Goal: Browse casually: Explore the website without a specific task or goal

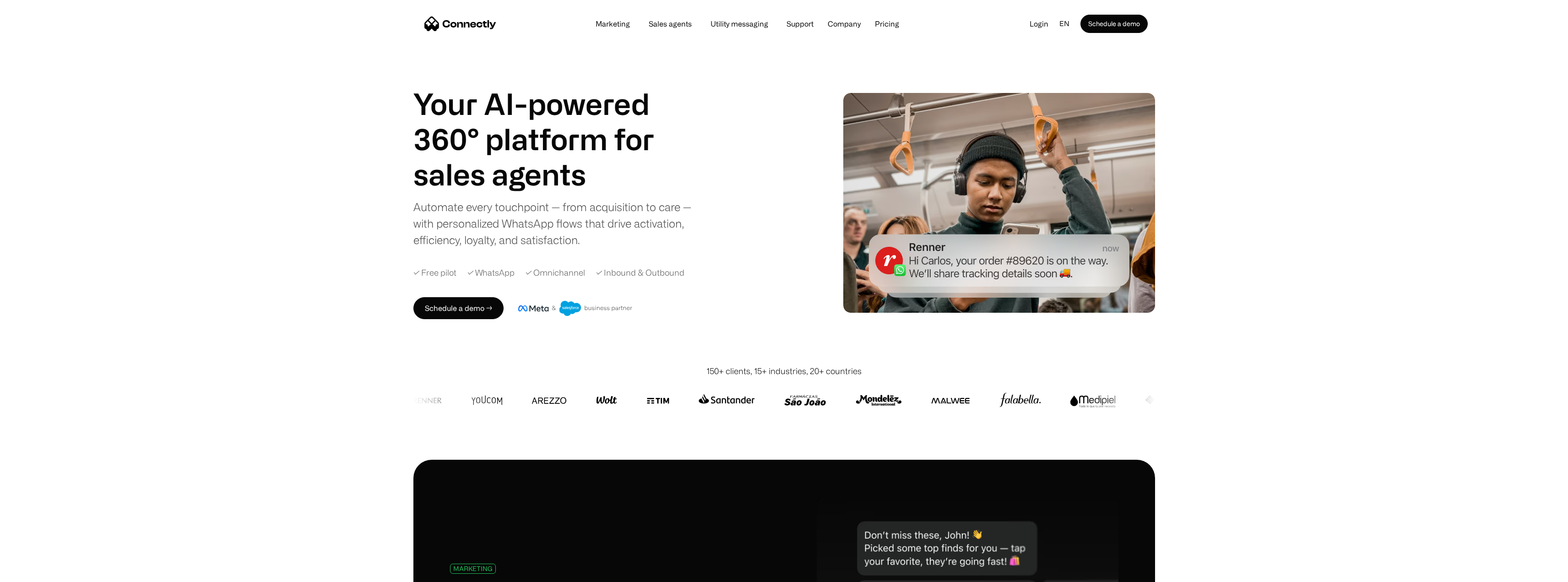
click at [396, 100] on div "Your AI-powered 360° platform for sales agents support utility sales agents Sli…" at bounding box center [784, 203] width 1568 height 325
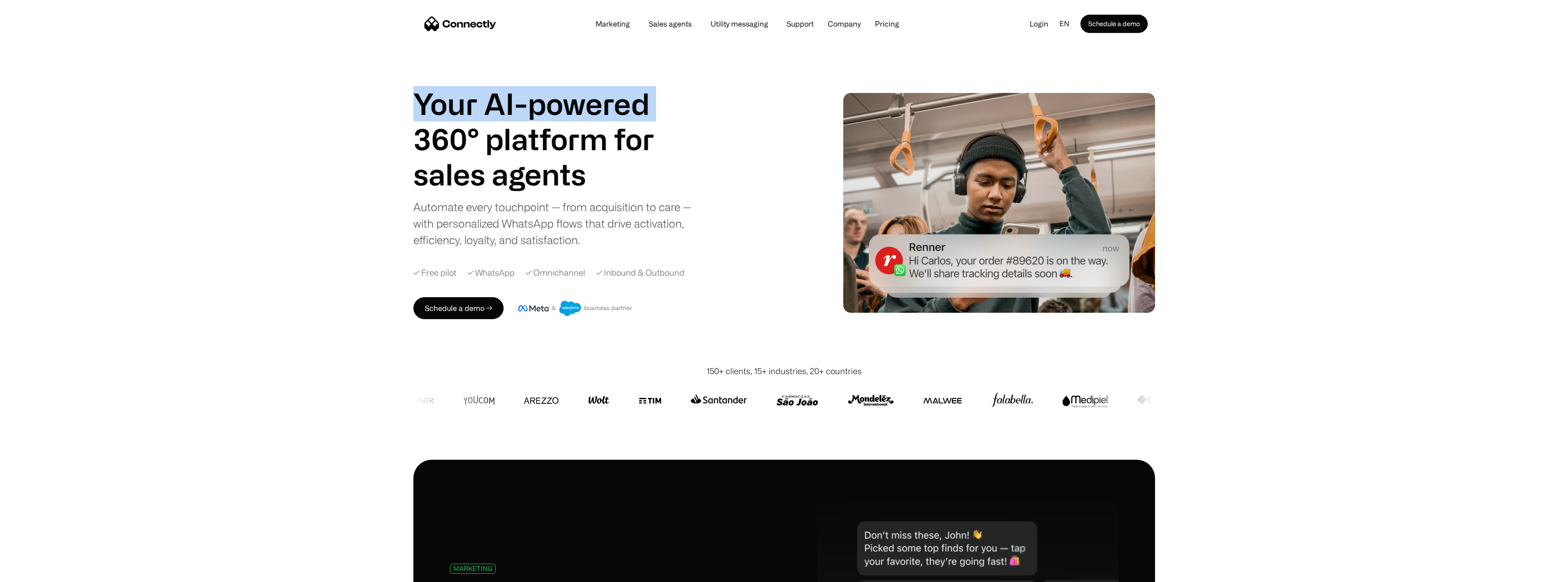
click at [380, 99] on div "Your AI-powered 360° platform for sales agents support utility sales agents Sli…" at bounding box center [784, 203] width 1568 height 325
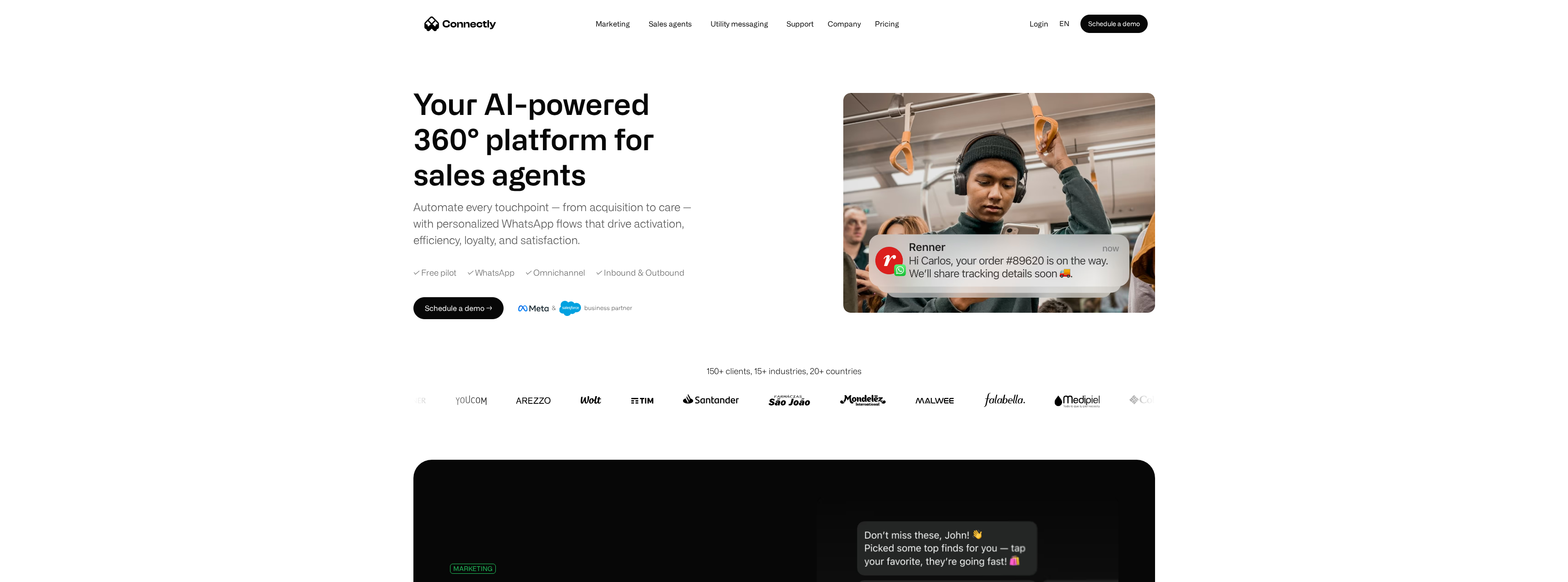
click at [389, 101] on div "Your AI-powered 360° platform for sales agents support utility sales agents Sli…" at bounding box center [784, 203] width 1568 height 325
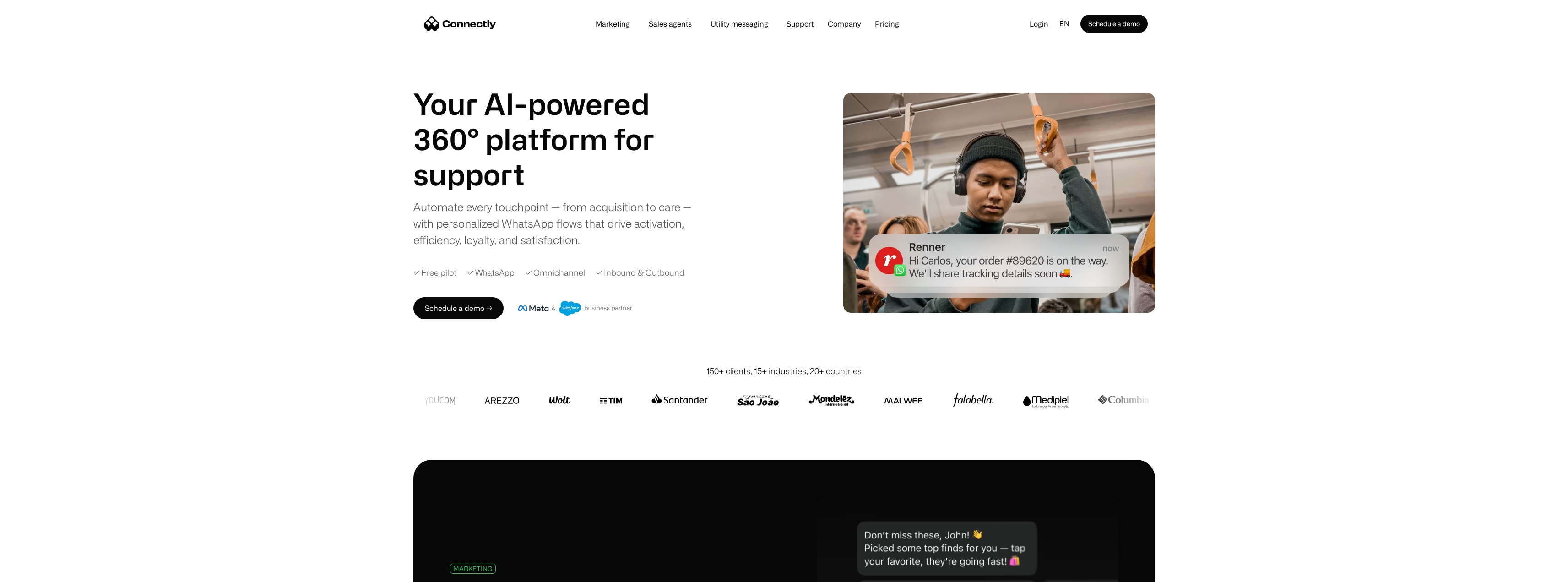
click at [389, 103] on div "Your AI-powered 360° platform for sales agents support utility sales agents Sli…" at bounding box center [784, 203] width 1568 height 325
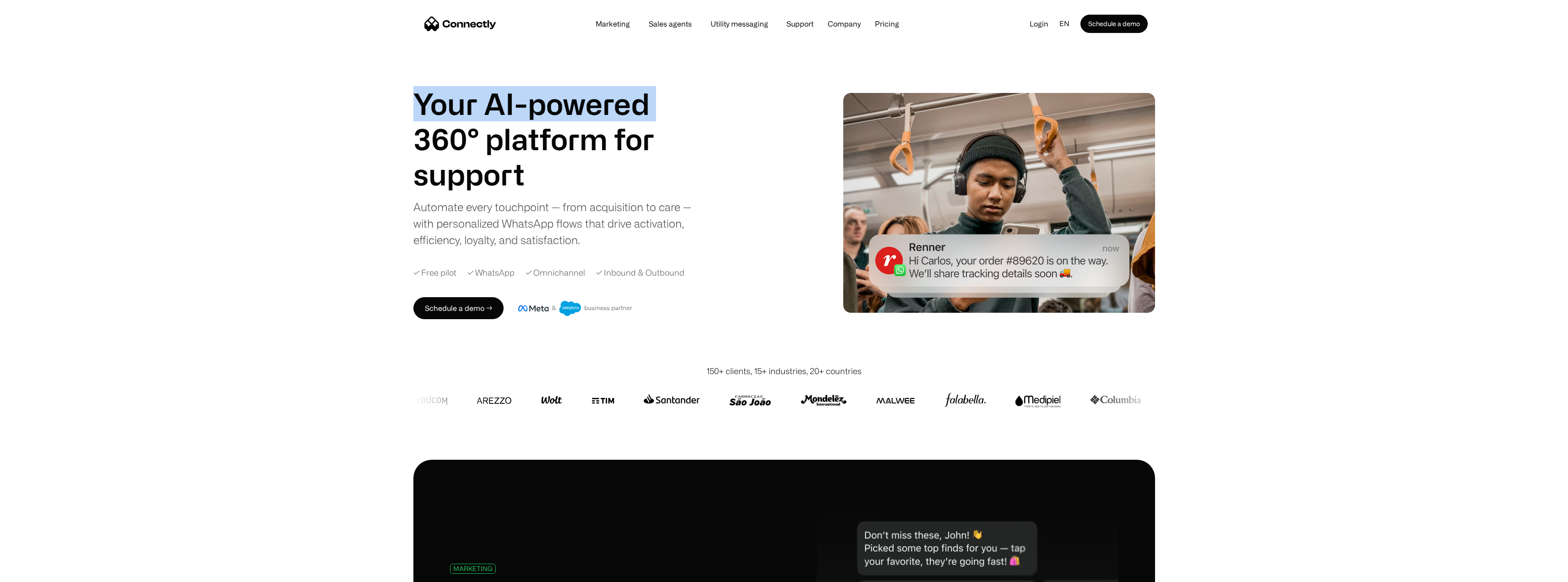
click at [389, 103] on div "Your AI-powered 360° platform for sales agents support utility sales agents Sli…" at bounding box center [784, 203] width 1568 height 325
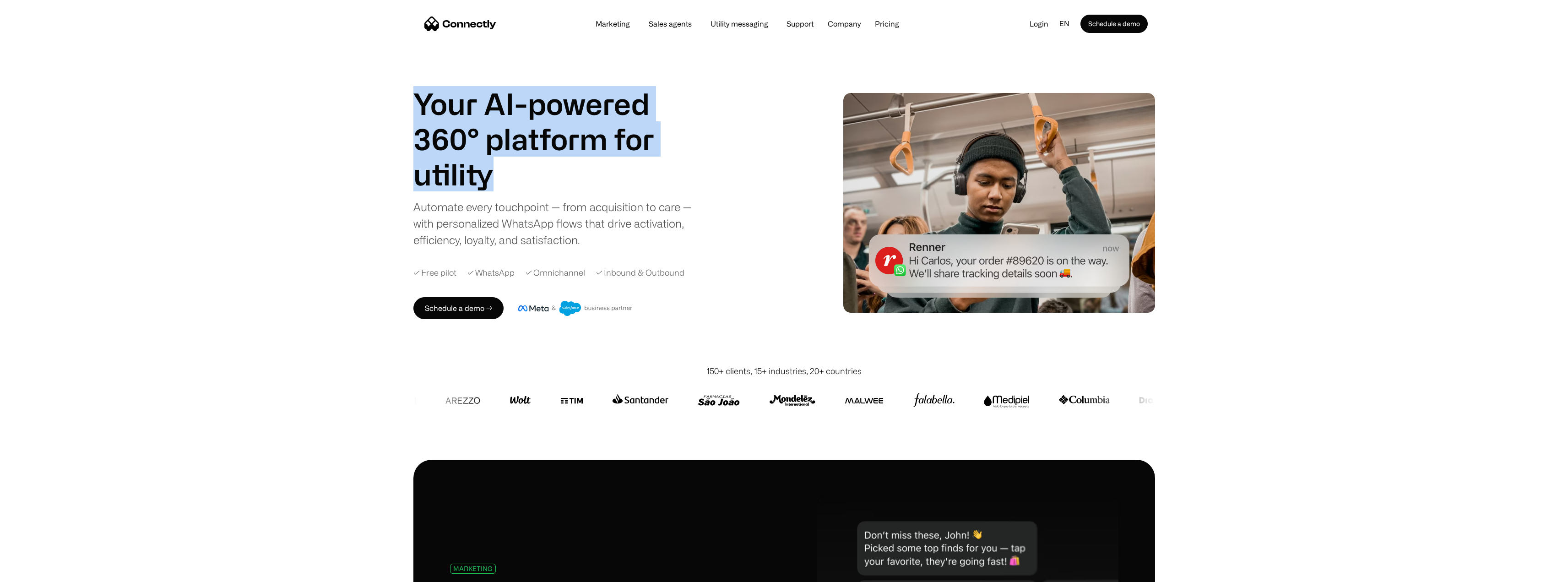
drag, startPoint x: 389, startPoint y: 103, endPoint x: 523, endPoint y: 181, distance: 155.0
click at [523, 181] on div "Your AI-powered 360° platform for sales agents support utility sales agents Sli…" at bounding box center [784, 203] width 1568 height 325
click at [524, 181] on h1 "utility" at bounding box center [551, 174] width 275 height 35
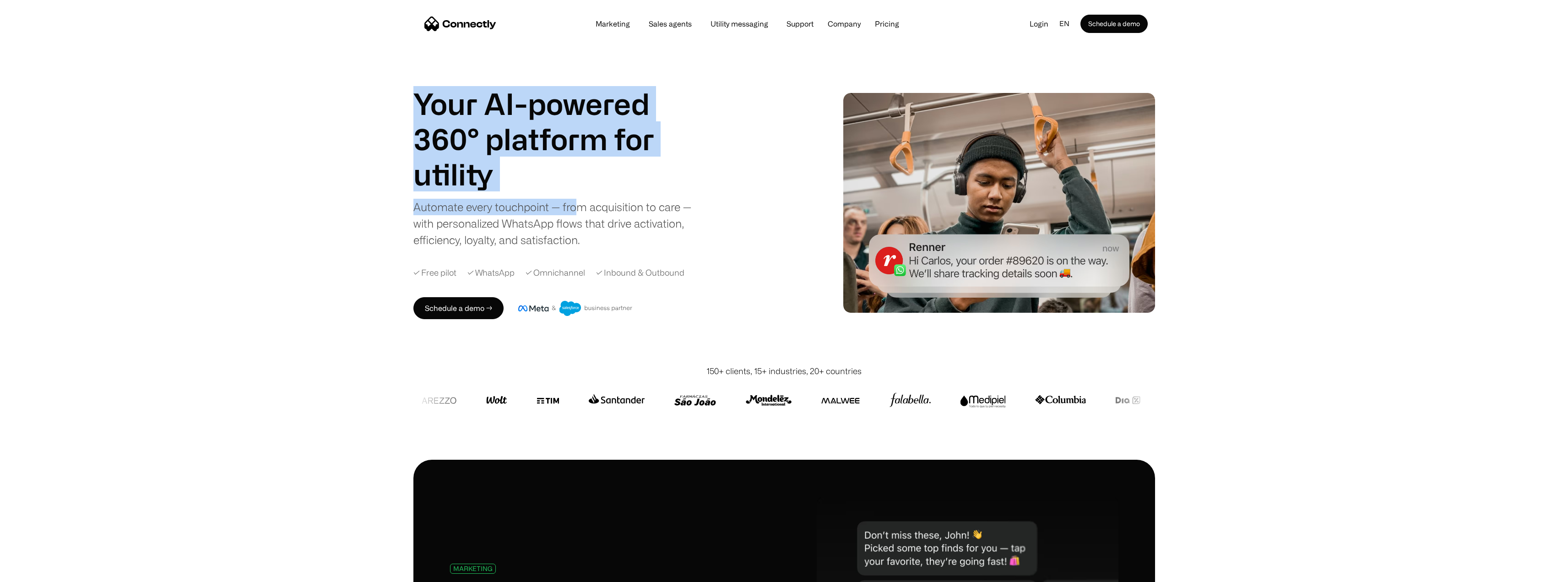
drag, startPoint x: 383, startPoint y: 101, endPoint x: 572, endPoint y: 197, distance: 212.0
click at [573, 199] on div "Your AI-powered 360° platform for sales agents support utility sales agents Sli…" at bounding box center [784, 203] width 1568 height 325
click at [570, 194] on div "Your AI-powered 360° platform for sales agents support utility sales agents Sli…" at bounding box center [557, 167] width 288 height 162
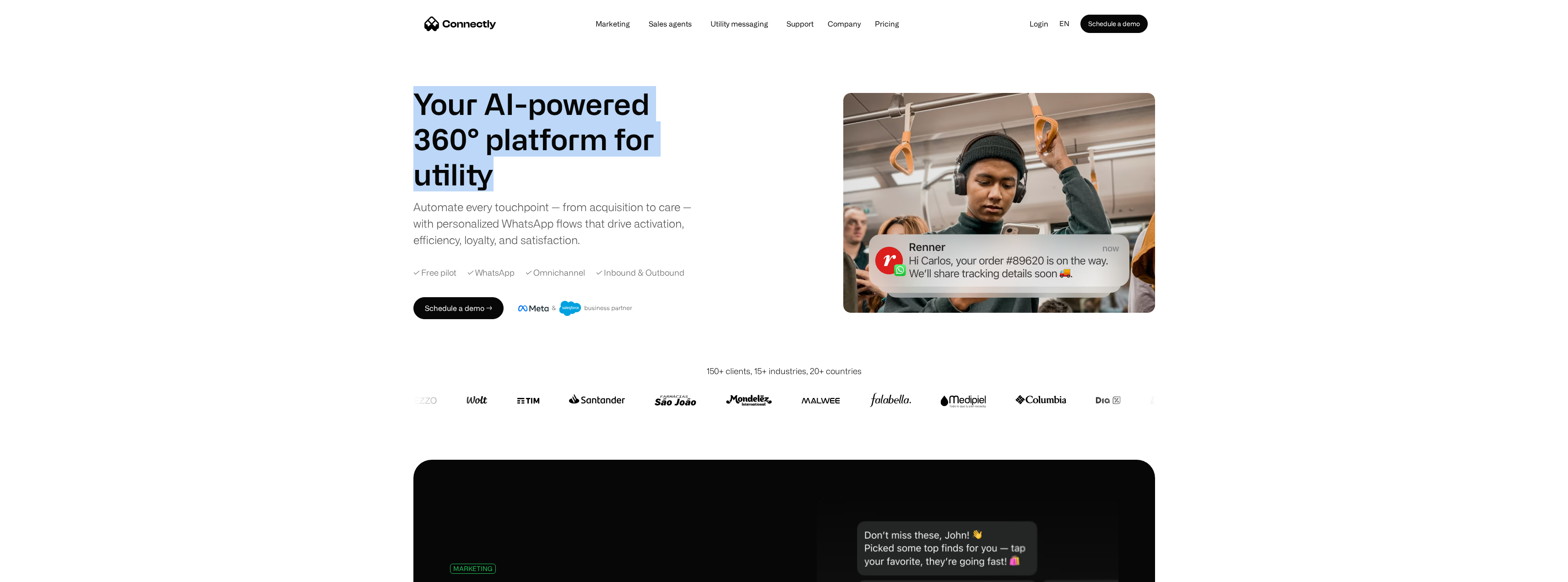
drag, startPoint x: 387, startPoint y: 100, endPoint x: 554, endPoint y: 184, distance: 186.9
click at [554, 184] on div "Your AI-powered 360° platform for sales agents support utility sales agents Sli…" at bounding box center [784, 203] width 1568 height 325
click at [554, 184] on h1 "utility" at bounding box center [551, 174] width 275 height 35
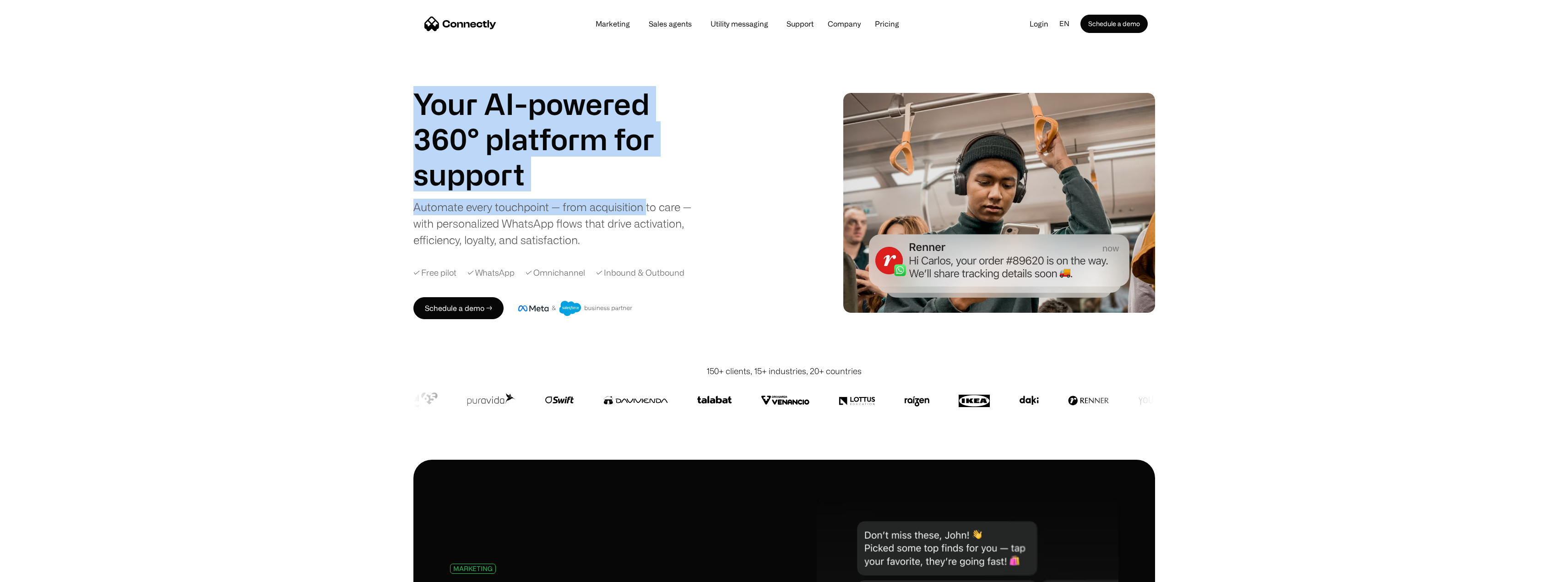
drag, startPoint x: 505, startPoint y: 141, endPoint x: 647, endPoint y: 214, distance: 159.7
click at [646, 214] on div "Your AI-powered 360° platform for sales agents support utility sales agents Sli…" at bounding box center [784, 203] width 1568 height 325
click at [636, 213] on div "Automate every touchpoint — from acquisition to care — with personalized WhatsA…" at bounding box center [557, 223] width 288 height 50
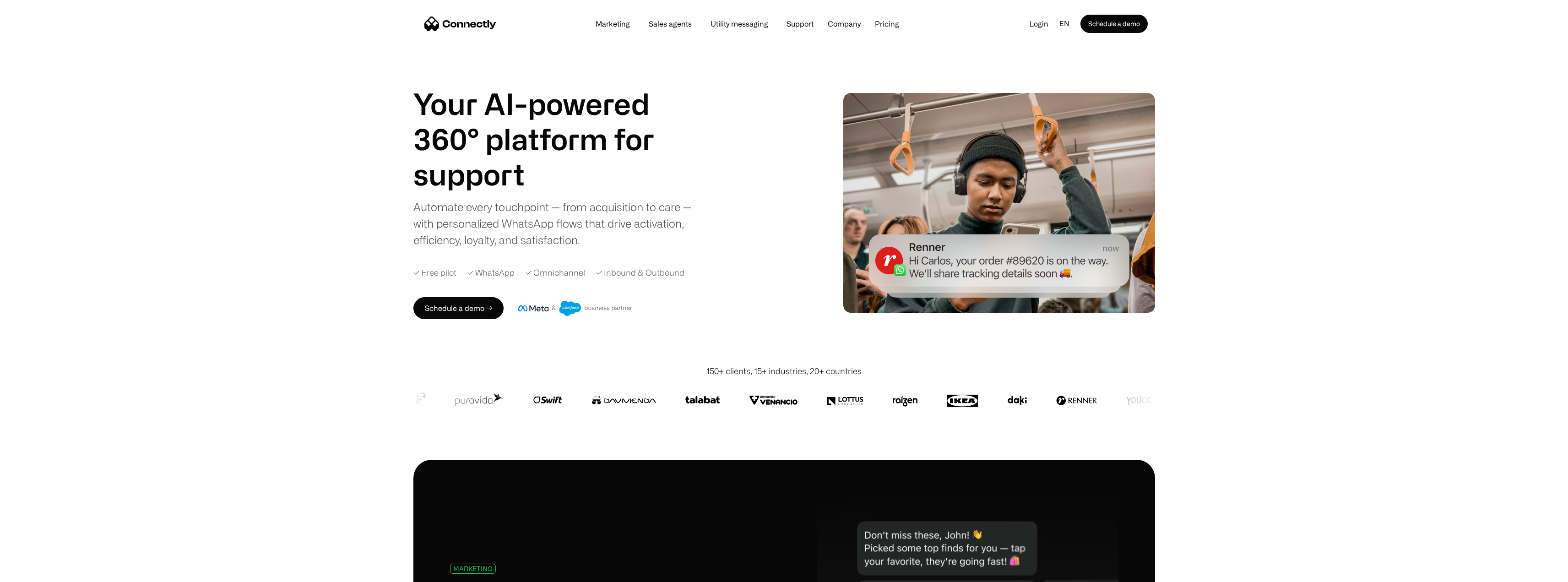
drag, startPoint x: 612, startPoint y: 235, endPoint x: 568, endPoint y: 232, distance: 44.1
click at [611, 235] on div "Automate every touchpoint — from acquisition to care — with personalized WhatsA…" at bounding box center [557, 223] width 288 height 50
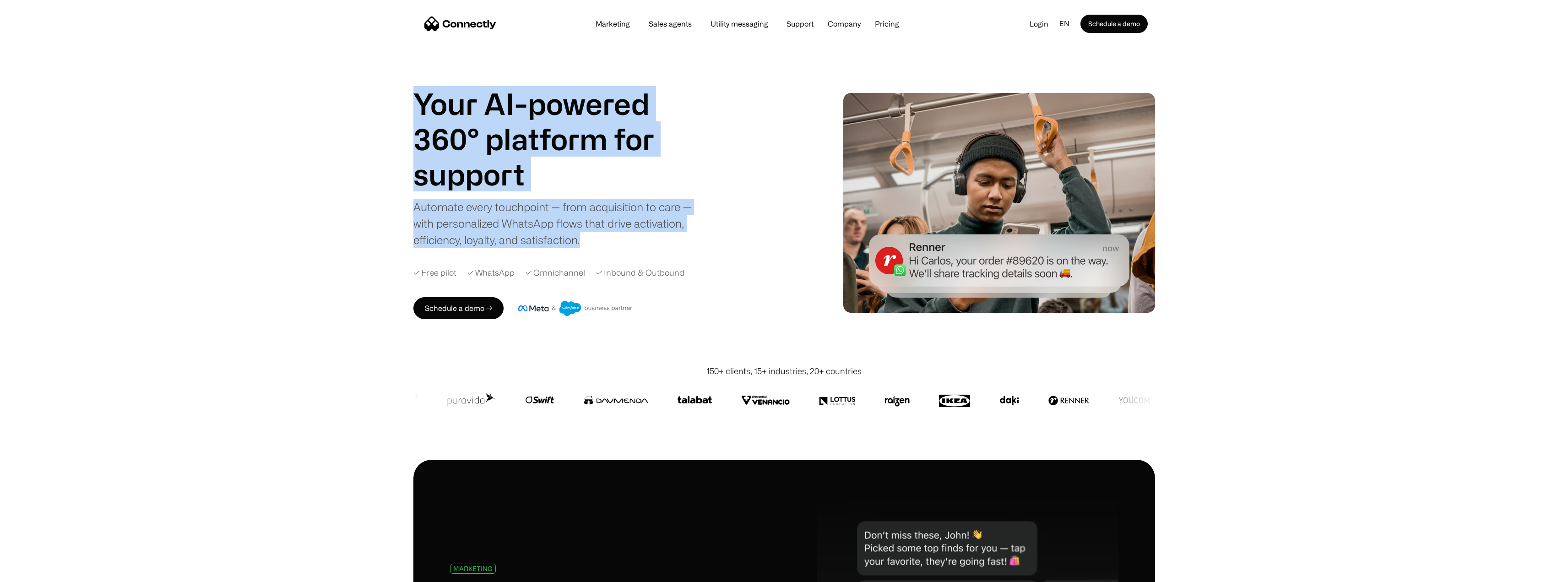
drag, startPoint x: 602, startPoint y: 240, endPoint x: 370, endPoint y: 76, distance: 284.1
click at [365, 73] on div "Your AI-powered 360° platform for sales agents support utility sales agents Sli…" at bounding box center [784, 203] width 1568 height 325
click at [385, 86] on div "Your AI-powered 360° platform for sales agents support utility sales agents Sli…" at bounding box center [784, 203] width 1568 height 325
click at [400, 99] on div "Your AI-powered 360° platform for sales agents support utility sales agents Sli…" at bounding box center [784, 203] width 1568 height 325
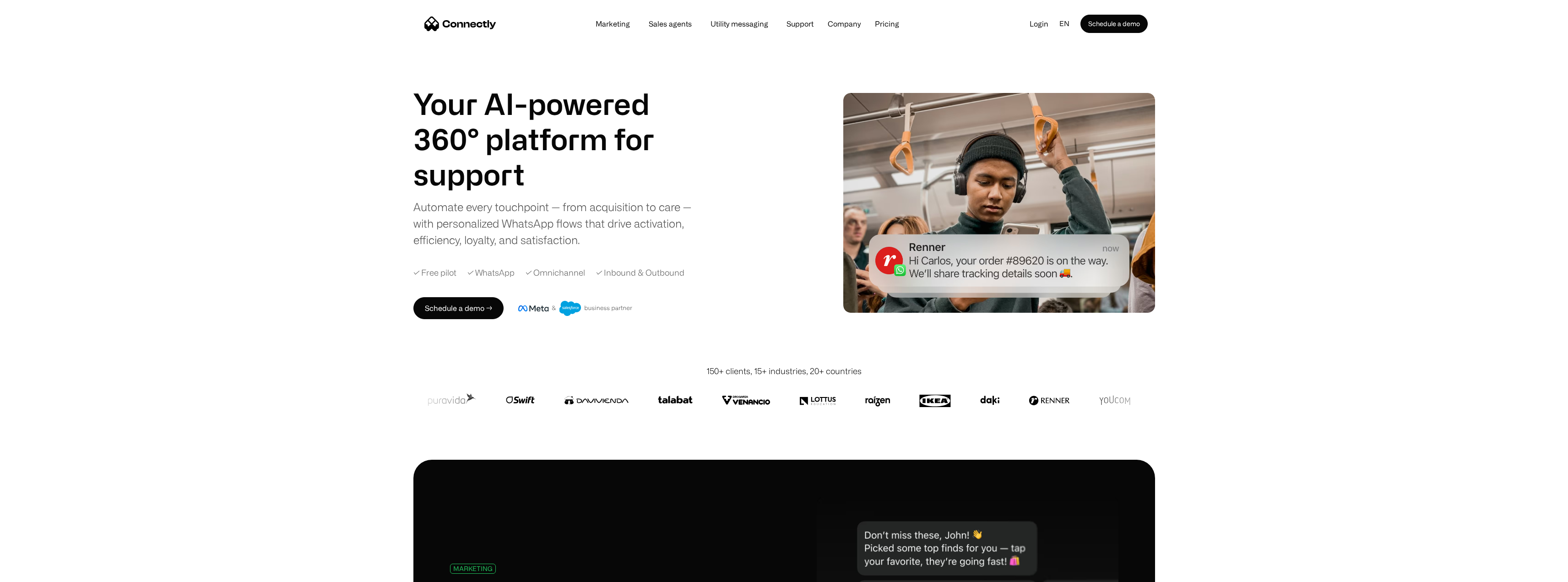
click at [440, 107] on h1 "Your AI-powered 360° platform for" at bounding box center [551, 122] width 275 height 71
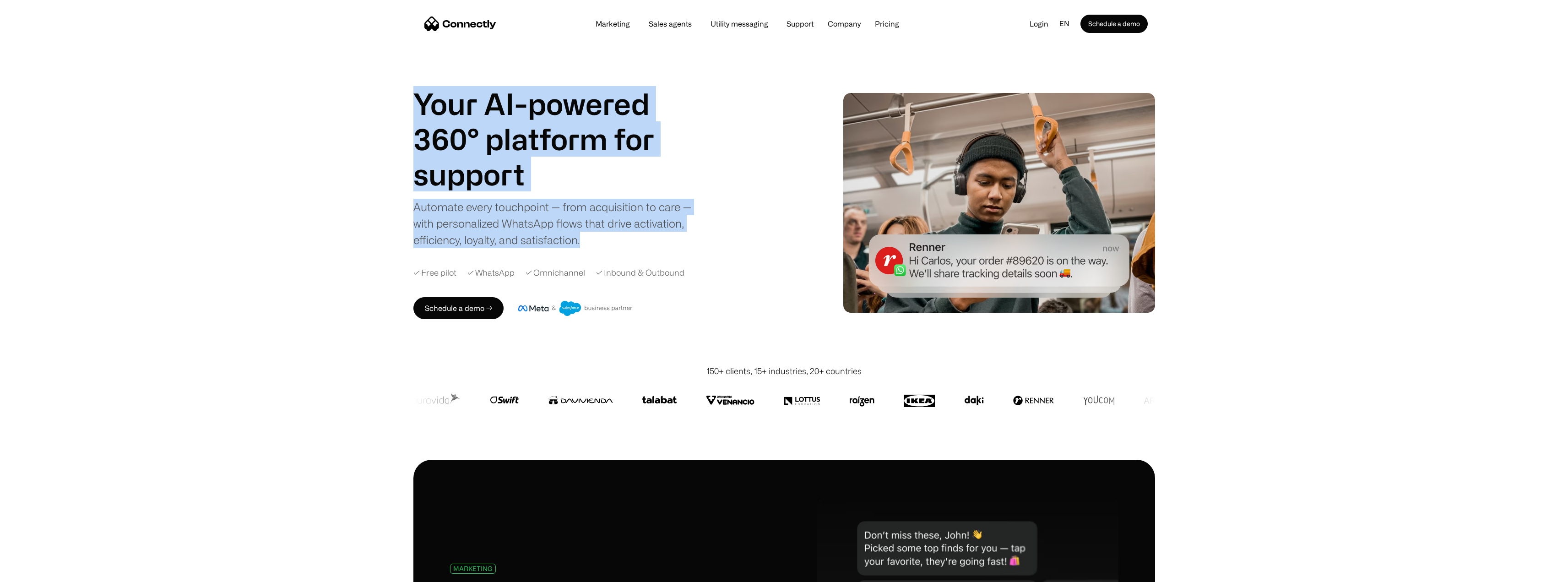
drag, startPoint x: 632, startPoint y: 222, endPoint x: 659, endPoint y: 243, distance: 34.2
click at [659, 243] on div "Your AI-powered 360° platform for sales agents support utility sales agents Sli…" at bounding box center [784, 203] width 1568 height 325
click at [658, 242] on div "Automate every touchpoint — from acquisition to care — with personalized WhatsA…" at bounding box center [557, 223] width 288 height 50
drag, startPoint x: 610, startPoint y: 242, endPoint x: 350, endPoint y: 63, distance: 315.7
click at [350, 63] on div "Your AI-powered 360° platform for sales agents support utility sales agents Sli…" at bounding box center [784, 203] width 1568 height 325
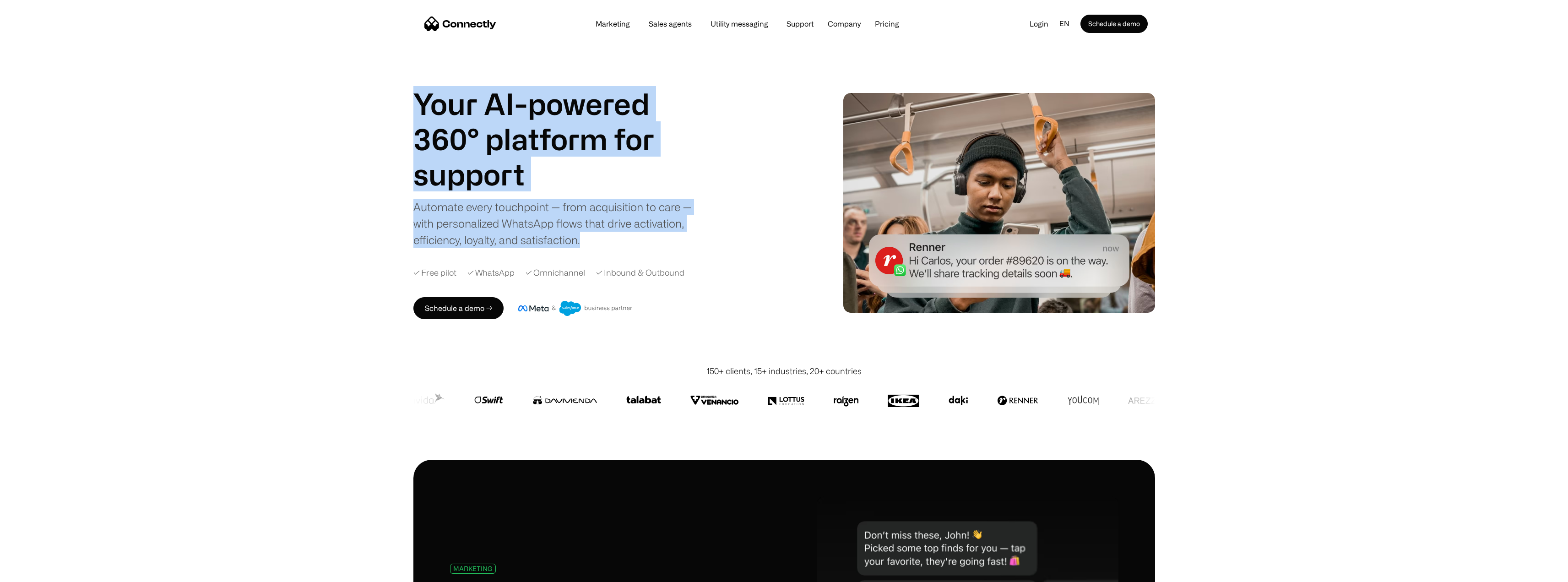
click at [372, 81] on div "Your AI-powered 360° platform for sales agents support utility sales agents Sli…" at bounding box center [784, 203] width 1568 height 325
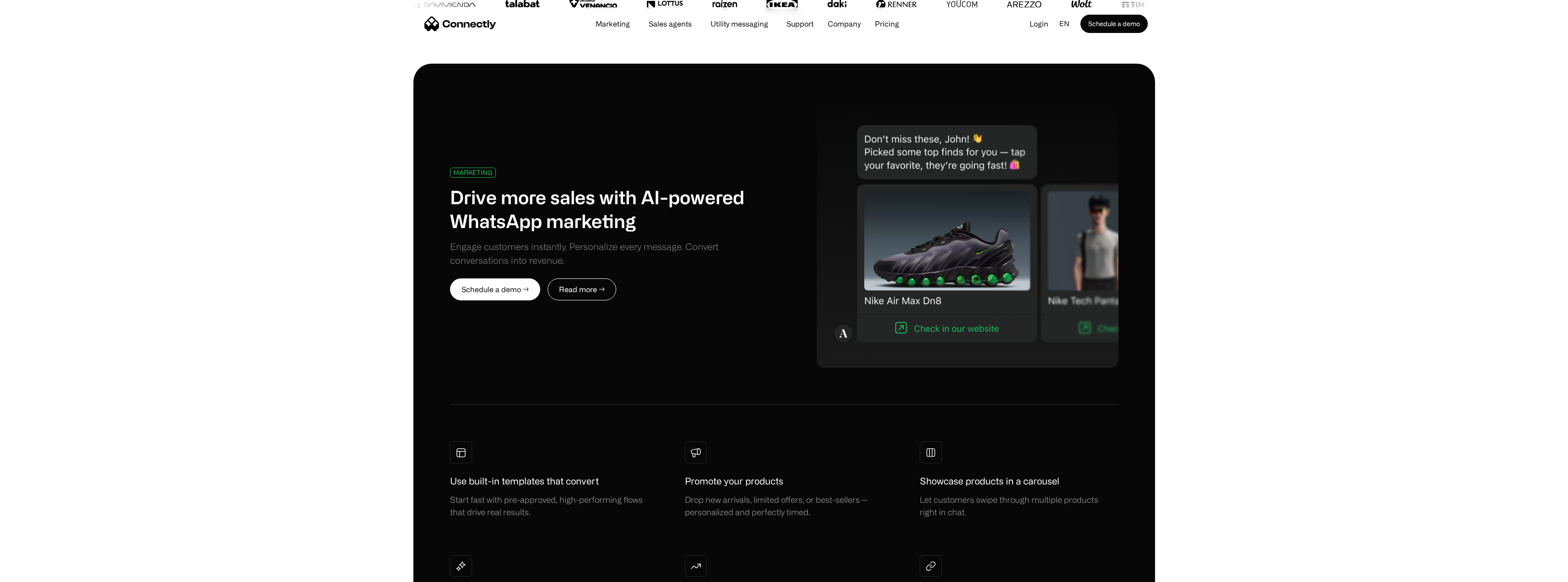
scroll to position [412, 0]
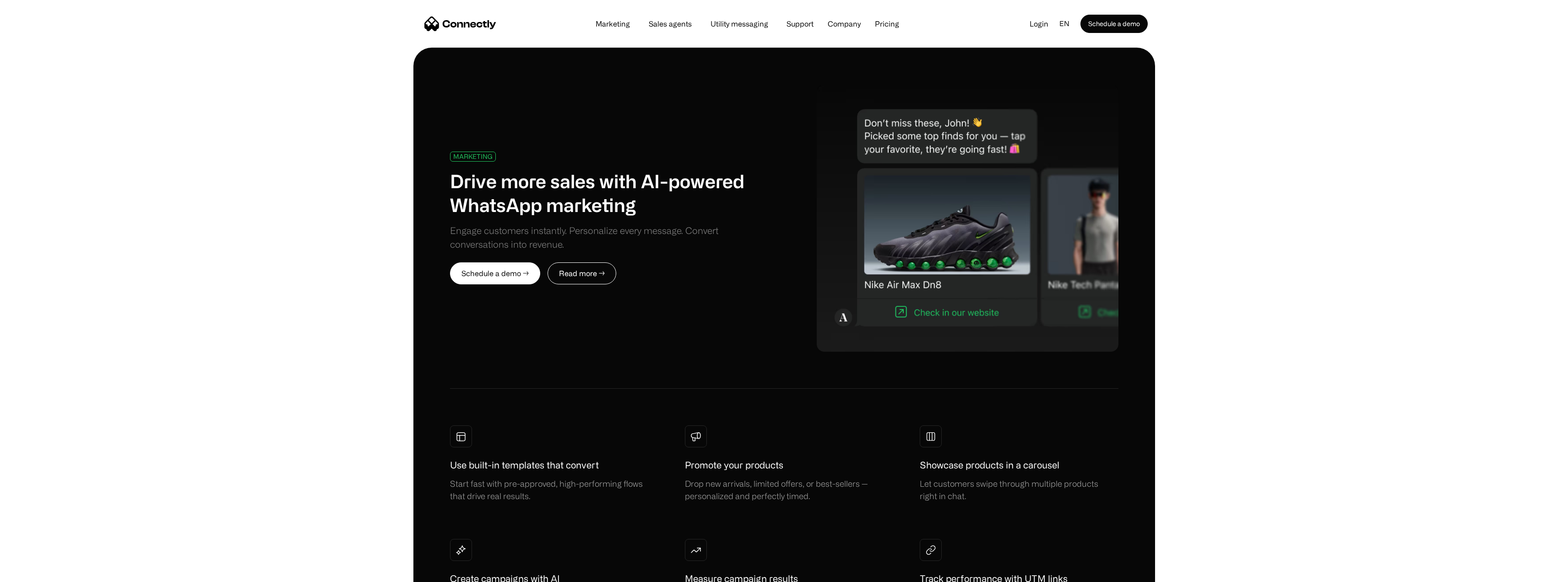
click at [324, 103] on div "MARKETING Drive more sales with AI-powered WhatsApp marketing Engage customers …" at bounding box center [784, 350] width 1568 height 605
